Goal: Task Accomplishment & Management: Manage account settings

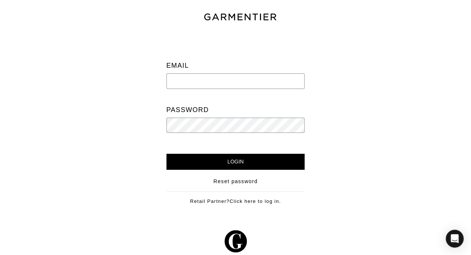
type input "vince@garmentier.co"
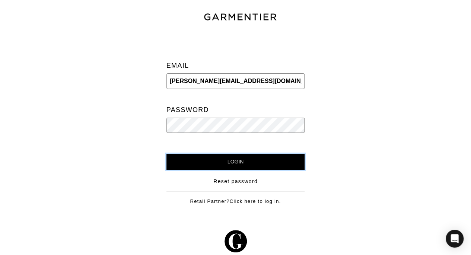
click at [230, 159] on input "Login" at bounding box center [236, 162] width 139 height 16
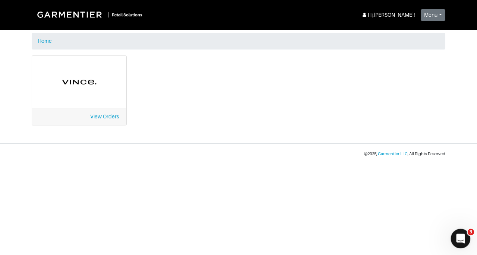
click at [458, 230] on div "Open Intercom Messenger" at bounding box center [459, 237] width 25 height 25
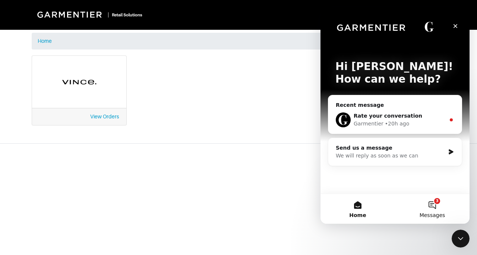
click at [436, 205] on button "3 Messages" at bounding box center [432, 209] width 75 height 30
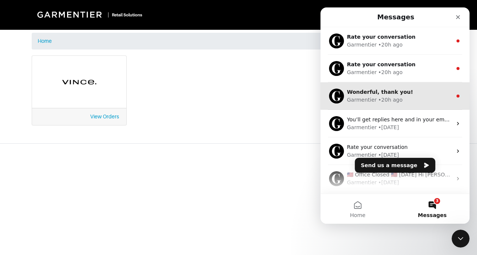
click at [427, 93] on div "Wonderful, thank you!" at bounding box center [399, 92] width 105 height 8
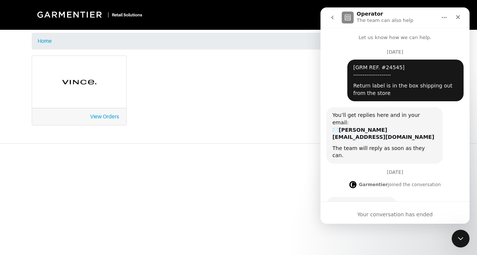
click at [337, 20] on button "go back" at bounding box center [332, 17] width 14 height 14
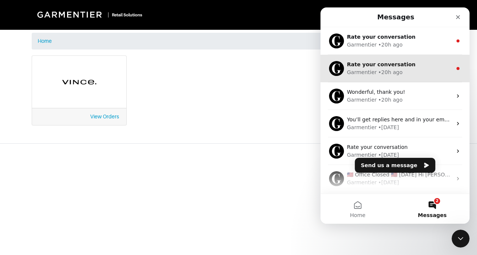
click at [423, 70] on div "Garmentier • 20h ago" at bounding box center [399, 73] width 105 height 8
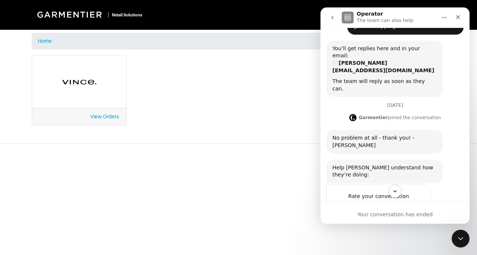
scroll to position [101, 0]
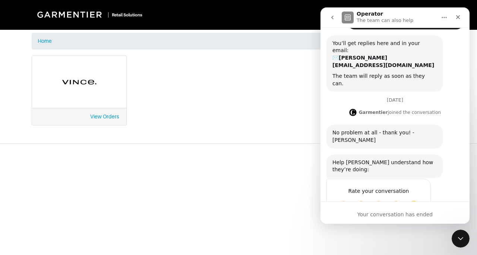
click at [328, 18] on button "go back" at bounding box center [332, 17] width 14 height 14
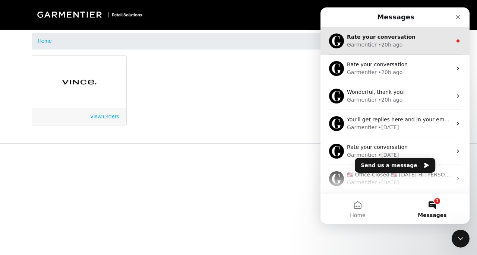
click at [413, 48] on div "Garmentier • 20h ago" at bounding box center [399, 45] width 105 height 8
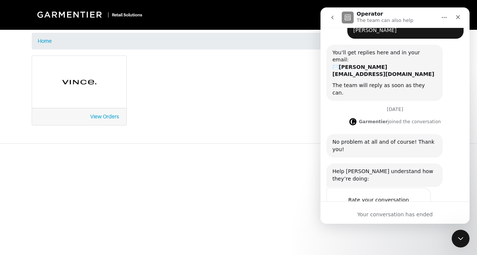
scroll to position [116, 0]
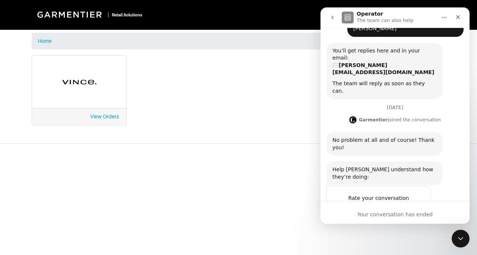
click at [247, 191] on body "| Retail Solutions Hi, Vince M ! Menu Home Logout Home View Orders © 2025 , Gar…" at bounding box center [238, 127] width 477 height 255
click at [456, 19] on icon "Close" at bounding box center [458, 17] width 4 height 4
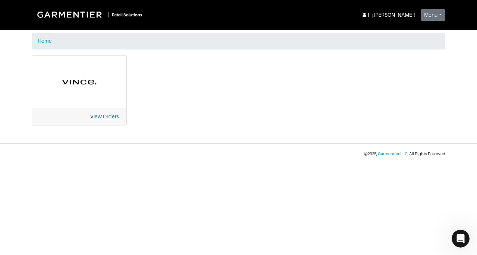
click at [101, 114] on link "View Orders" at bounding box center [104, 117] width 29 height 6
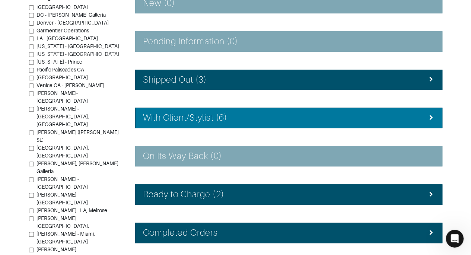
scroll to position [167, 0]
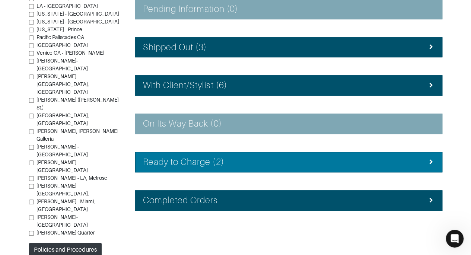
click at [319, 162] on div "Ready to Charge (2)" at bounding box center [289, 162] width 292 height 11
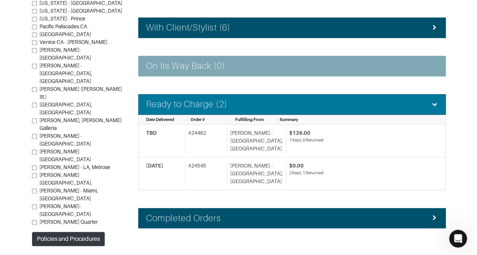
scroll to position [227, 0]
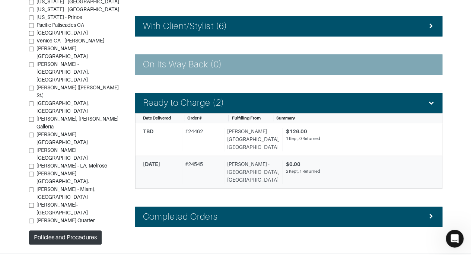
click at [338, 168] on div "2 Kept, 1 Returned" at bounding box center [357, 171] width 143 height 6
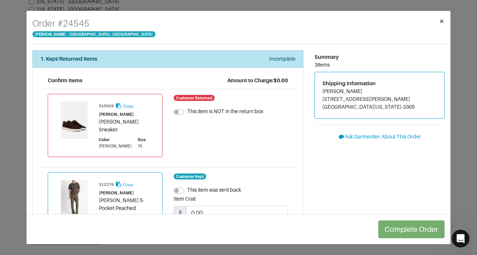
click at [443, 19] on span "×" at bounding box center [442, 21] width 6 height 10
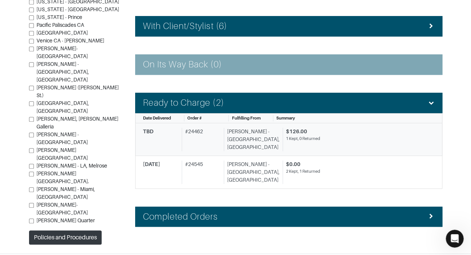
click at [369, 129] on div "$126.00" at bounding box center [357, 132] width 143 height 8
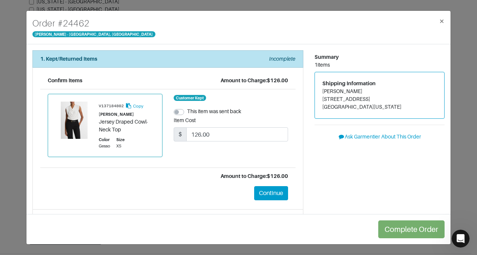
scroll to position [116, 0]
click at [263, 191] on button "Continue" at bounding box center [271, 193] width 34 height 14
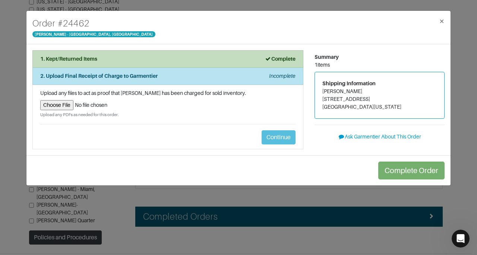
click at [65, 104] on input "file" at bounding box center [167, 105] width 255 height 10
type input "C:\fakepath\Garmentier Order 24462.pdf"
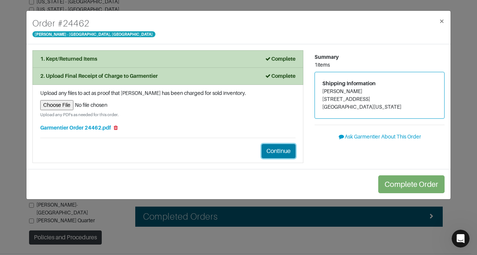
click at [271, 149] on button "Continue" at bounding box center [279, 151] width 34 height 14
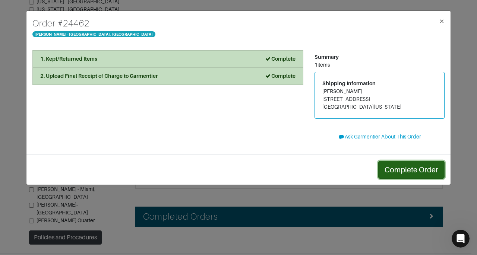
click at [397, 168] on button "Complete Order" at bounding box center [411, 170] width 66 height 18
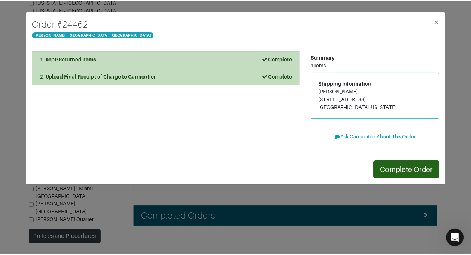
scroll to position [202, 0]
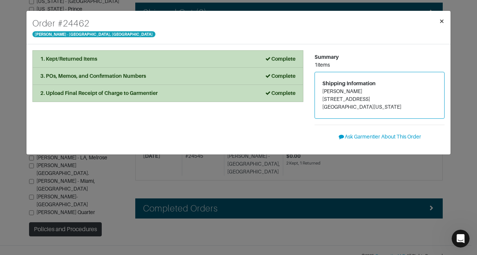
click at [443, 21] on span "×" at bounding box center [442, 21] width 6 height 10
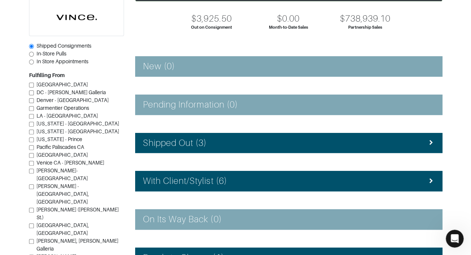
scroll to position [71, 0]
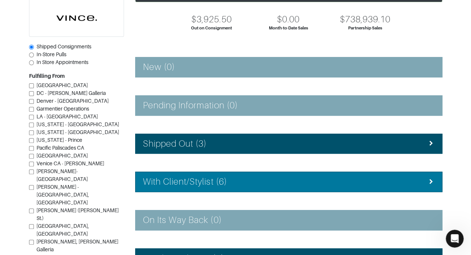
click at [348, 184] on div "With Client/Stylist (6)" at bounding box center [289, 182] width 292 height 11
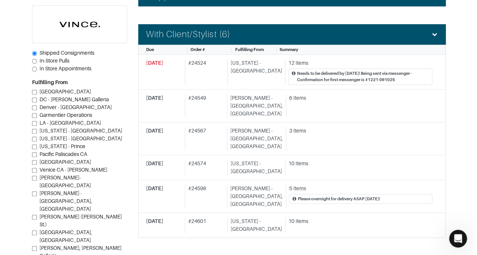
scroll to position [221, 0]
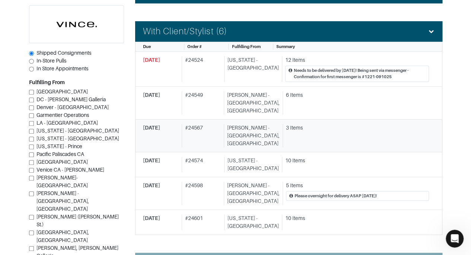
click at [351, 124] on div "3 Items" at bounding box center [357, 128] width 143 height 8
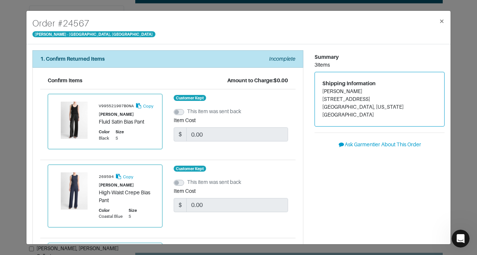
click at [467, 61] on div "Order # 24567 Vince - Chicago, Oak Street × 1. Confirm Returned Items Incomplet…" at bounding box center [238, 127] width 477 height 255
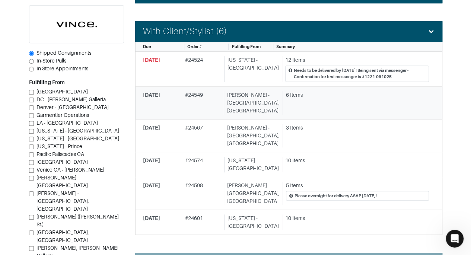
click at [363, 101] on div "6 Items" at bounding box center [356, 102] width 146 height 23
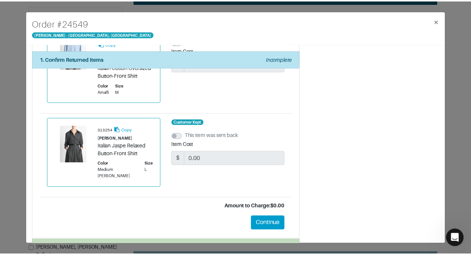
scroll to position [432, 0]
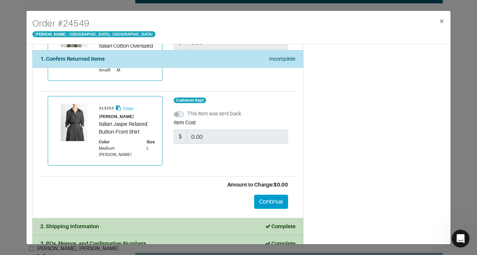
click at [467, 118] on div "Order # 24549 Vince - Chicago, Oak Street × 1. Confirm Returned Items Incomplet…" at bounding box center [238, 127] width 477 height 255
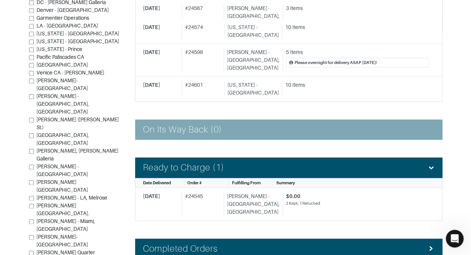
scroll to position [359, 0]
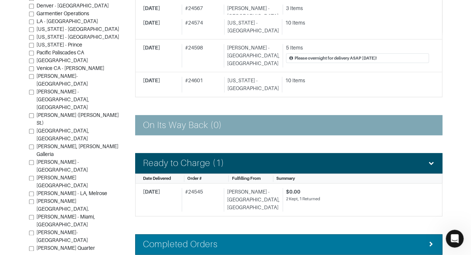
click at [313, 239] on div "Completed Orders" at bounding box center [289, 244] width 292 height 11
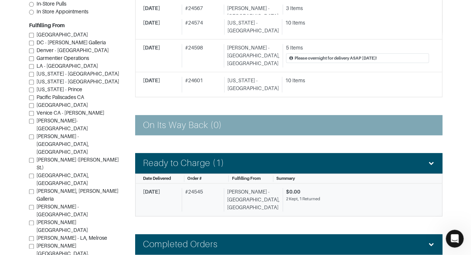
click at [334, 196] on div "2 Kept, 1 Returned" at bounding box center [357, 199] width 143 height 6
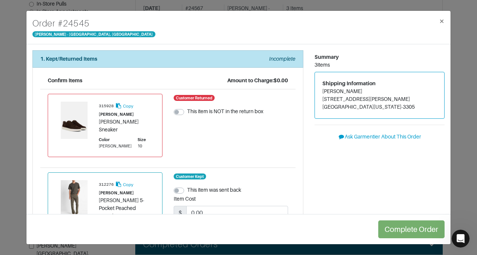
click at [458, 131] on div "Order # 24545 Vince - Chicago, Oak Street × 1. Kept/Returned Items Incomplete C…" at bounding box center [238, 127] width 477 height 255
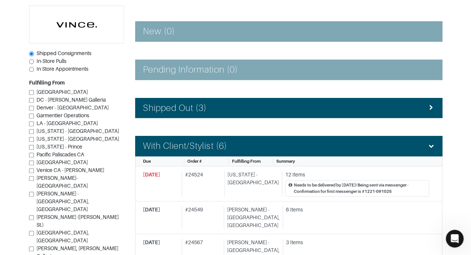
scroll to position [8, 0]
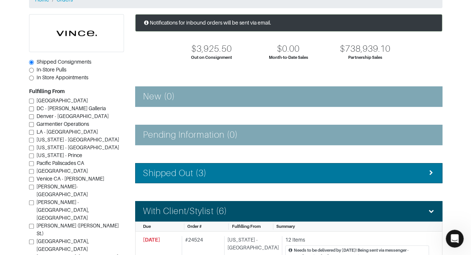
click at [408, 168] on div "Shipped Out (3)" at bounding box center [289, 173] width 292 height 11
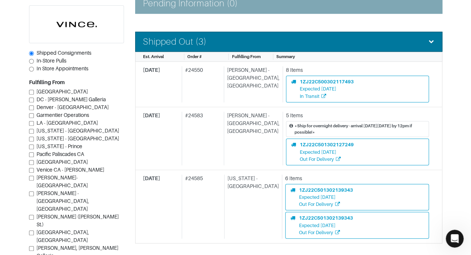
scroll to position [175, 0]
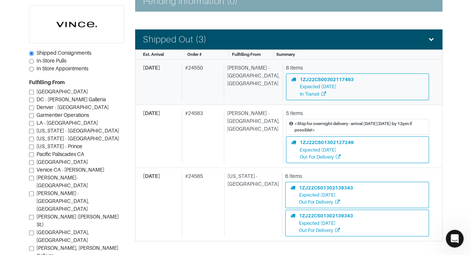
click at [250, 92] on div "Vince - Chicago, Oak Street" at bounding box center [252, 82] width 56 height 36
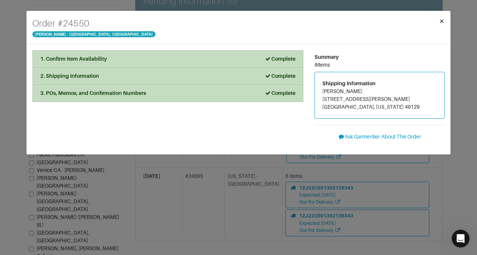
click at [440, 19] on span "×" at bounding box center [442, 21] width 6 height 10
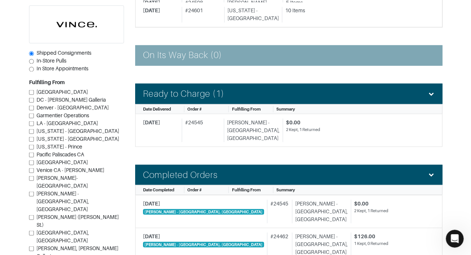
scroll to position [622, 0]
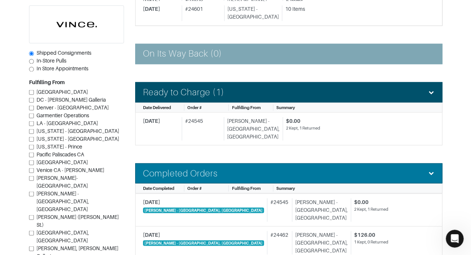
click at [432, 170] on icon at bounding box center [431, 172] width 7 height 5
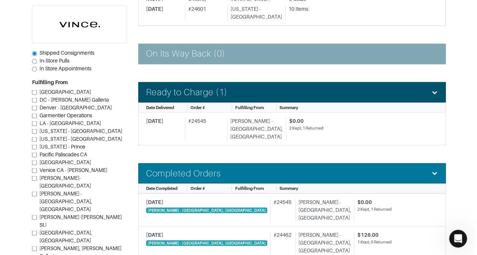
scroll to position [558, 0]
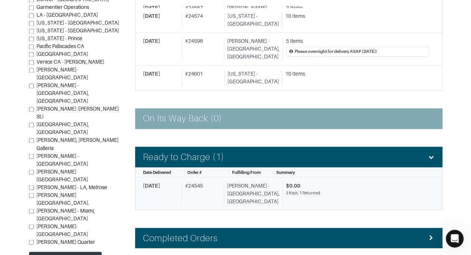
click at [367, 190] on div "2 Kept, 1 Returned" at bounding box center [357, 193] width 143 height 6
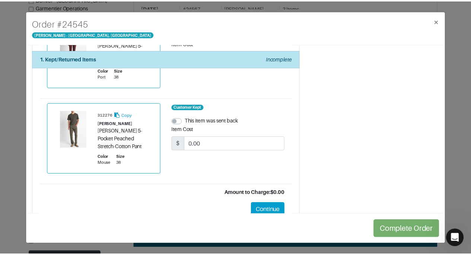
scroll to position [180, 0]
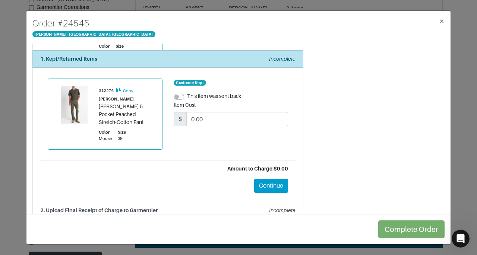
click at [464, 124] on div "Order # 24545 Vince - Chicago, Oak Street × 1. Kept/Returned Items Incomplete C…" at bounding box center [238, 127] width 477 height 255
